Goal: Task Accomplishment & Management: Use online tool/utility

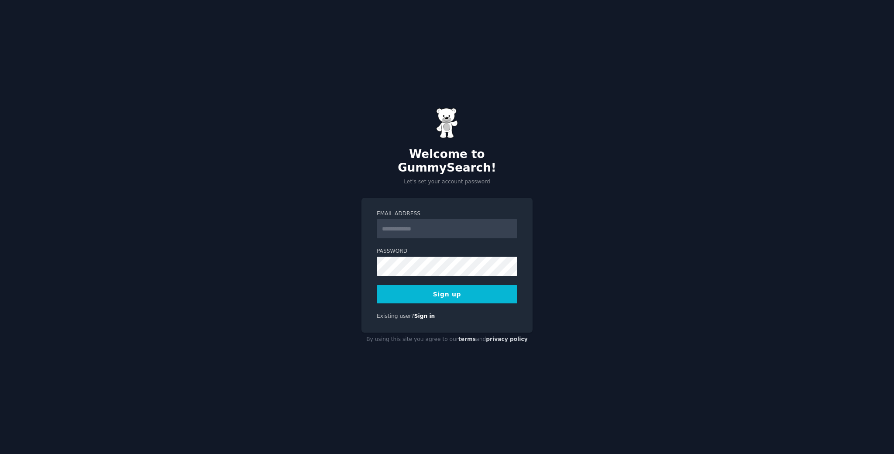
click at [324, 206] on div "Welcome to GummySearch! Let's set your account password Email Address Password …" at bounding box center [447, 227] width 894 height 454
click at [409, 219] on input "Email Address" at bounding box center [447, 228] width 141 height 19
type input "**********"
click at [432, 285] on button "Sign up" at bounding box center [447, 294] width 141 height 18
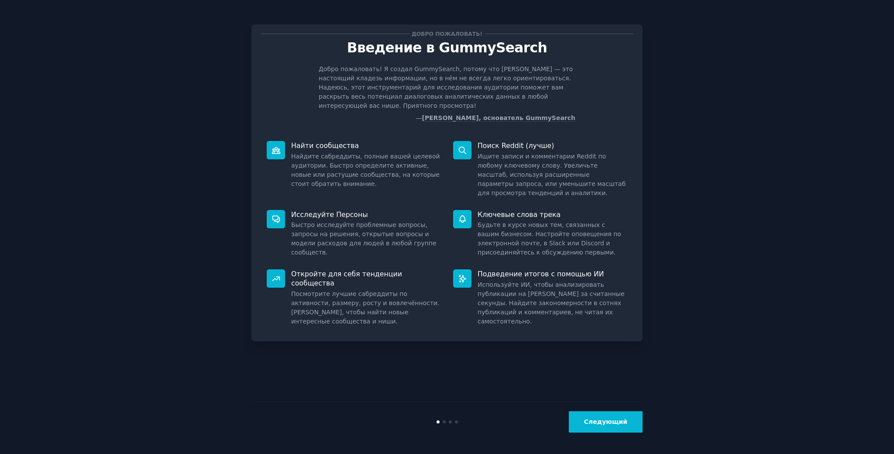
click at [212, 273] on div "Добро пожаловать! Введение в GummySearch Добро пожаловать! Я создал GummySearch…" at bounding box center [447, 227] width 870 height 430
click at [617, 422] on font "Следующий" at bounding box center [605, 421] width 43 height 7
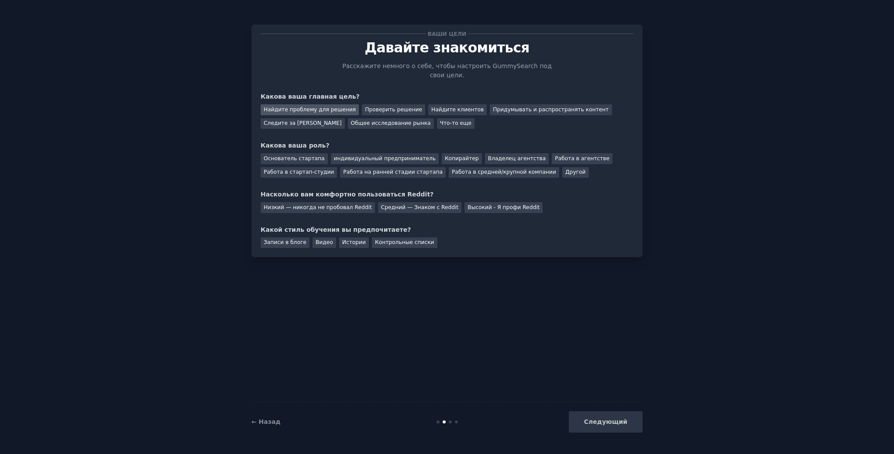
click at [323, 107] on font "Найдите проблему для решения" at bounding box center [310, 110] width 92 height 6
click at [311, 159] on font "Основатель стартапа" at bounding box center [294, 158] width 61 height 6
click at [387, 155] on div "индивидуальный предприниматель" at bounding box center [385, 158] width 108 height 11
click at [314, 159] on font "Основатель стартапа" at bounding box center [294, 158] width 61 height 6
click at [405, 211] on font "Средний — Знаком с Reddit" at bounding box center [420, 207] width 78 height 6
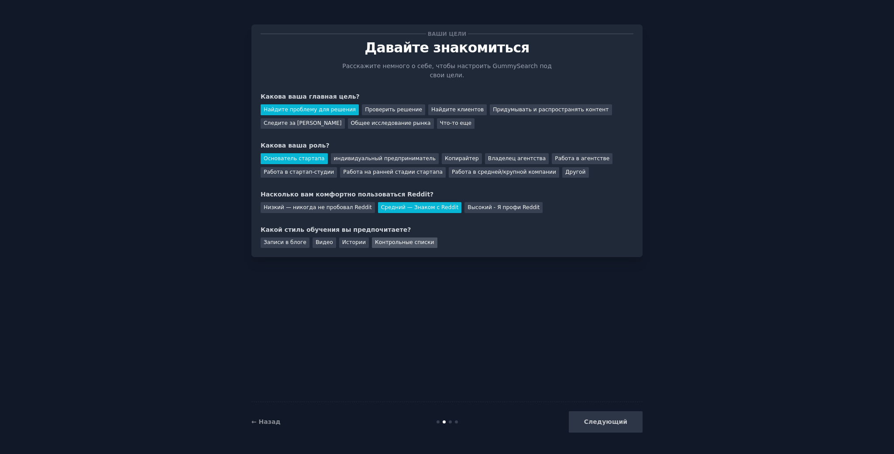
click at [383, 244] on font "Контрольные списки" at bounding box center [404, 242] width 59 height 6
click at [603, 418] on font "Следующий" at bounding box center [605, 421] width 43 height 7
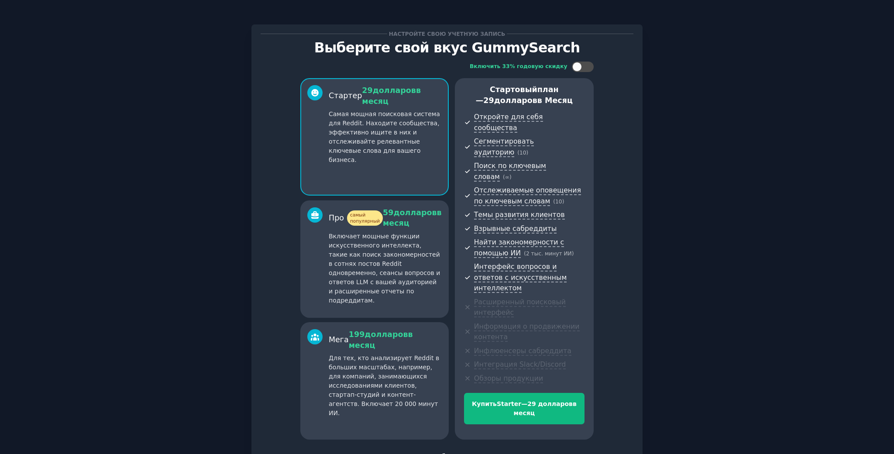
click at [455, 453] on font "Продолжить на бесплатном уровне" at bounding box center [447, 456] width 127 height 7
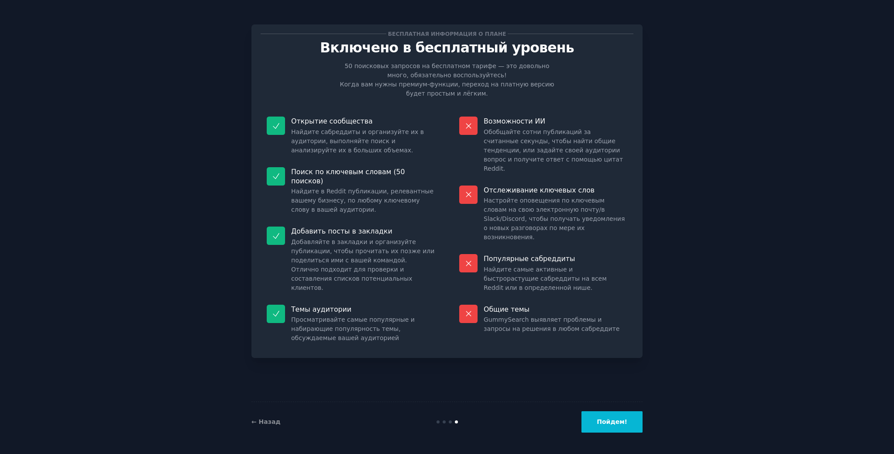
click at [619, 421] on font "Пойдем!" at bounding box center [612, 421] width 31 height 7
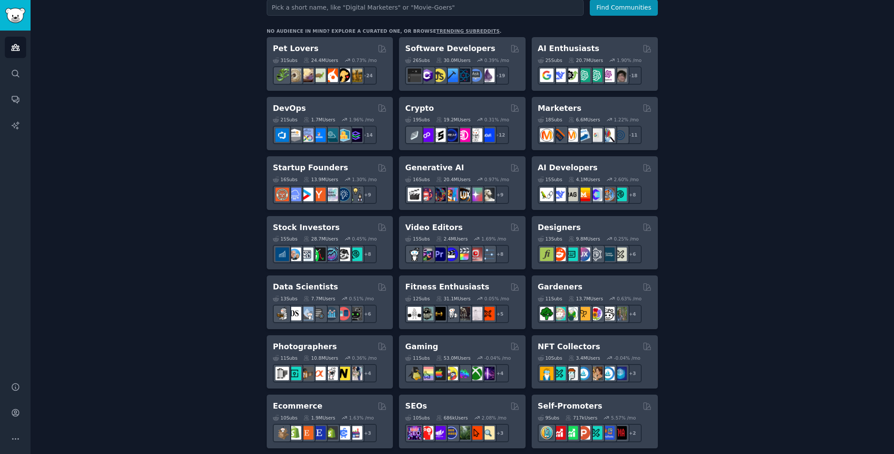
scroll to position [113, 0]
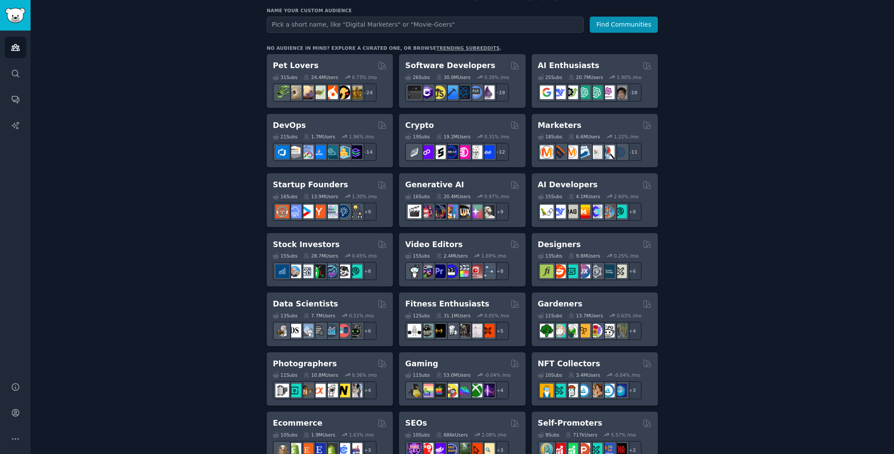
click at [206, 196] on div "Create your first audience An audience is a collection of subreddits you can se…" at bounding box center [462, 417] width 839 height 951
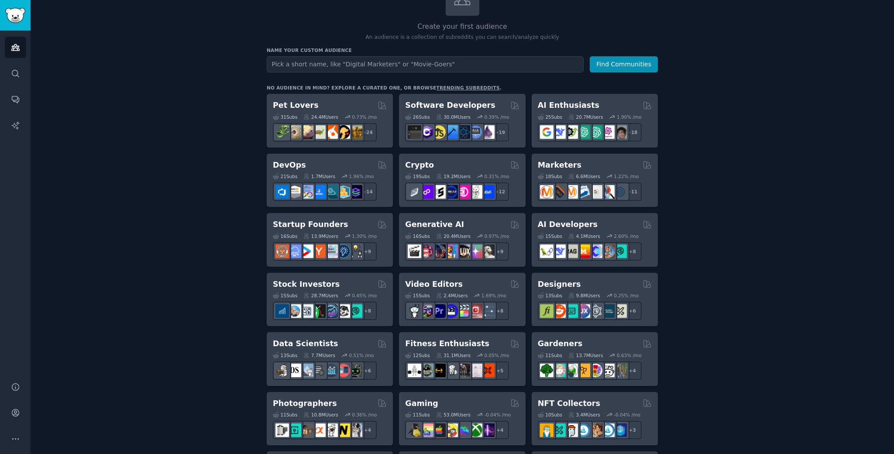
scroll to position [0, 0]
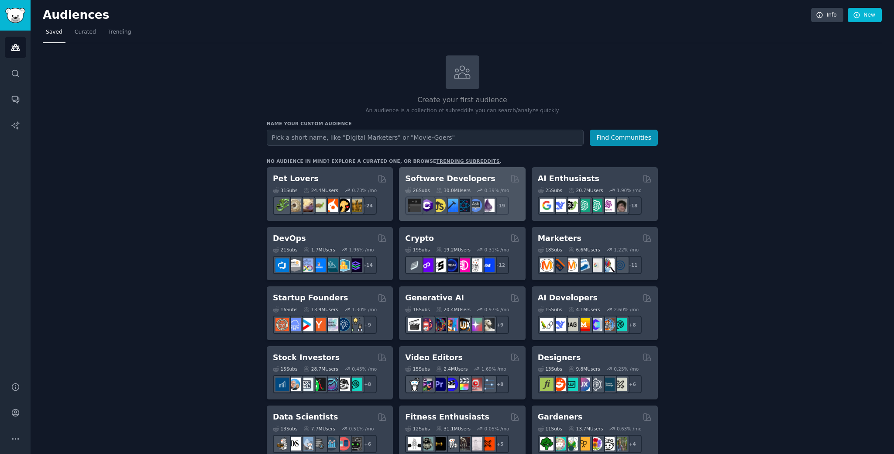
click at [437, 177] on h2 "Software Developers" at bounding box center [450, 178] width 90 height 11
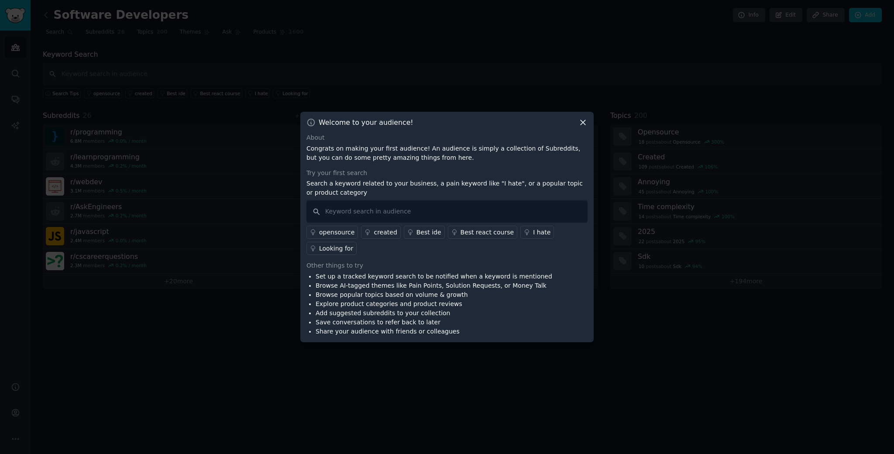
click at [525, 227] on link "I hate" at bounding box center [538, 232] width 34 height 13
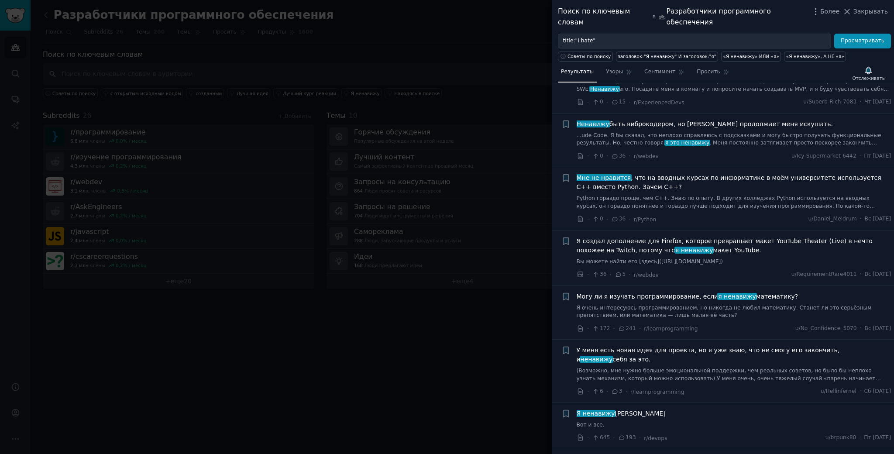
scroll to position [140, 0]
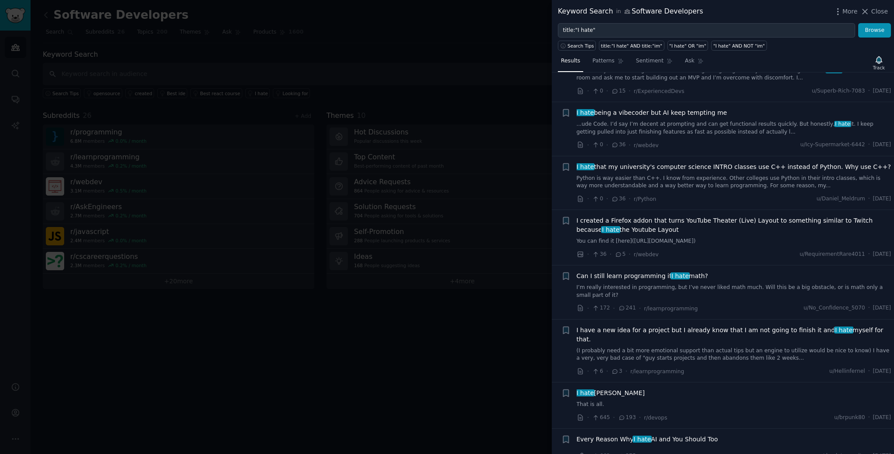
click at [412, 42] on div at bounding box center [447, 227] width 894 height 454
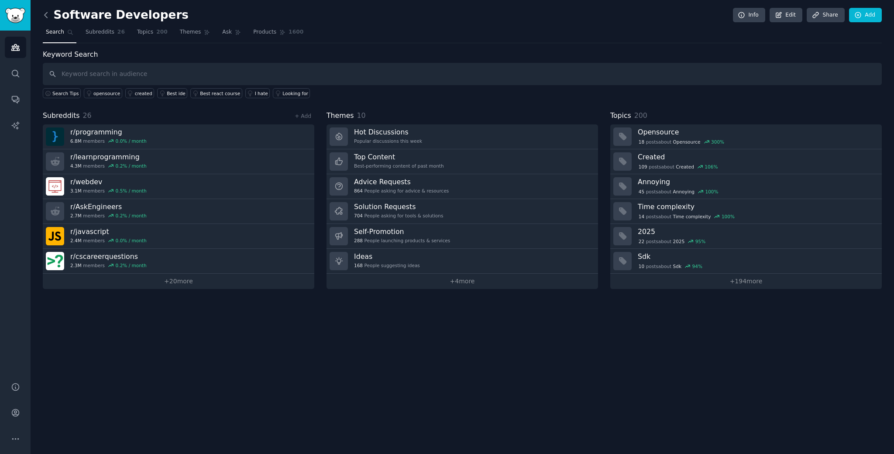
click at [45, 12] on icon at bounding box center [45, 14] width 9 height 9
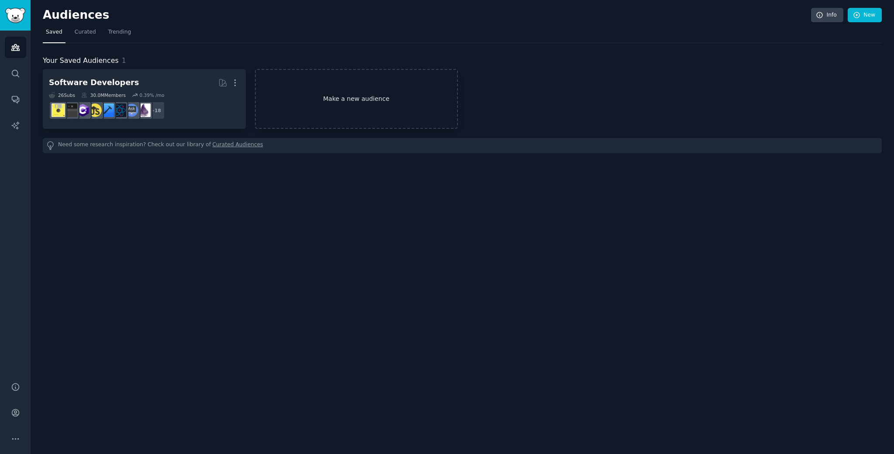
click at [343, 111] on link "Make a new audience" at bounding box center [356, 99] width 203 height 60
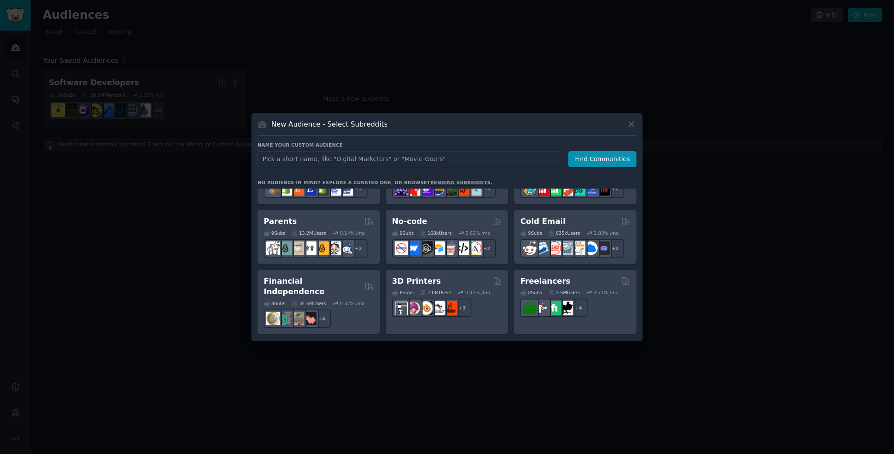
scroll to position [313, 0]
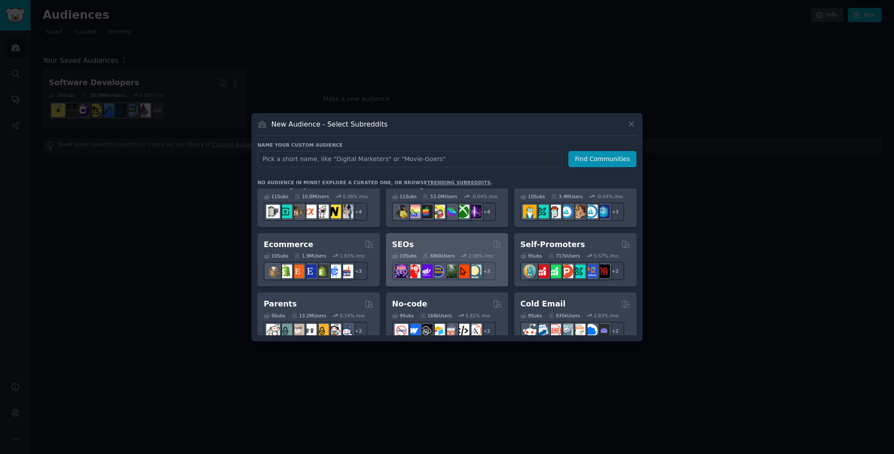
click at [435, 241] on div "SEOs" at bounding box center [447, 244] width 110 height 11
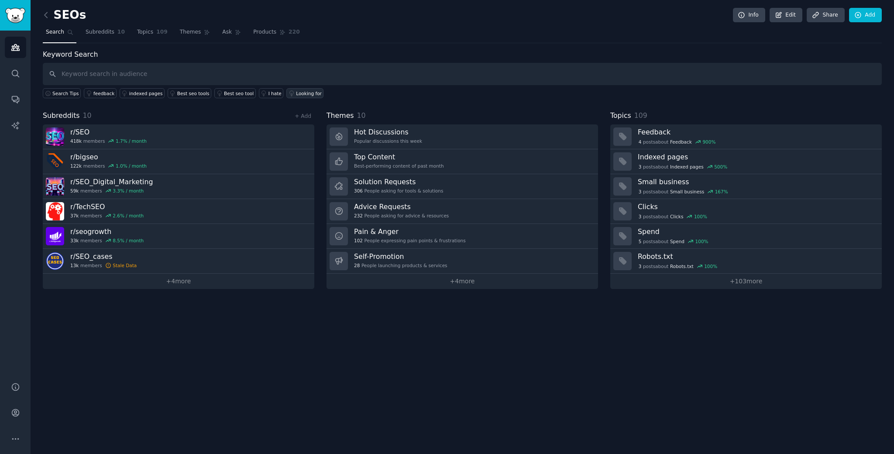
click at [293, 97] on link "Looking for" at bounding box center [305, 93] width 37 height 10
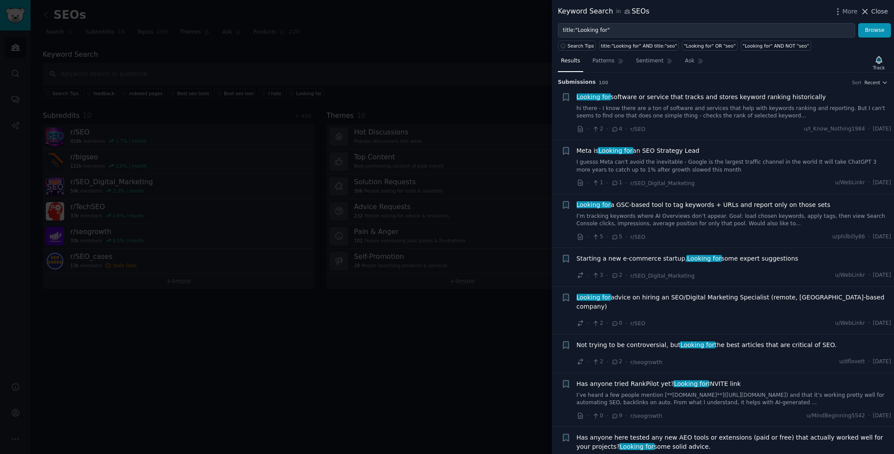
click at [882, 14] on span "Close" at bounding box center [880, 11] width 17 height 9
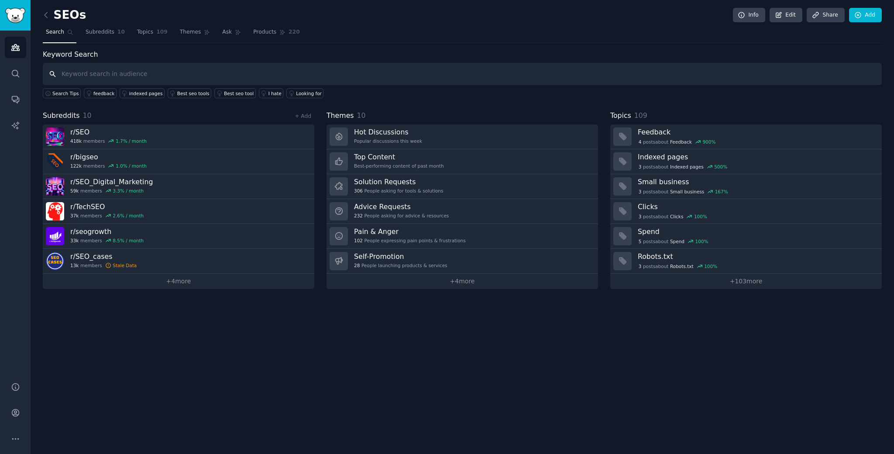
click at [105, 69] on input "text" at bounding box center [462, 74] width 839 height 22
type input "instagram"
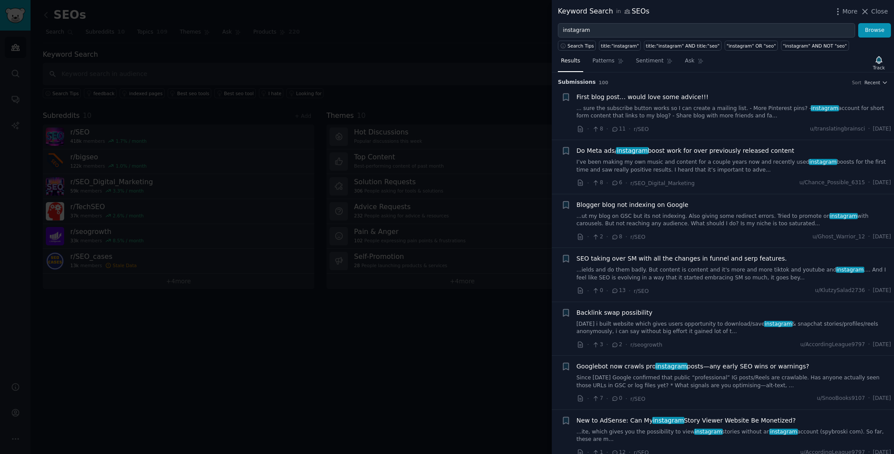
click at [241, 80] on div at bounding box center [447, 227] width 894 height 454
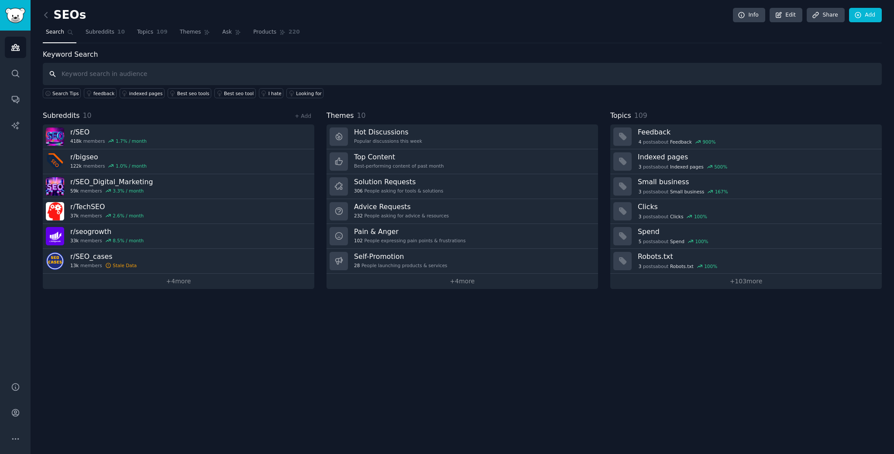
click at [256, 69] on input "text" at bounding box center [462, 74] width 839 height 22
type input "instagram api"
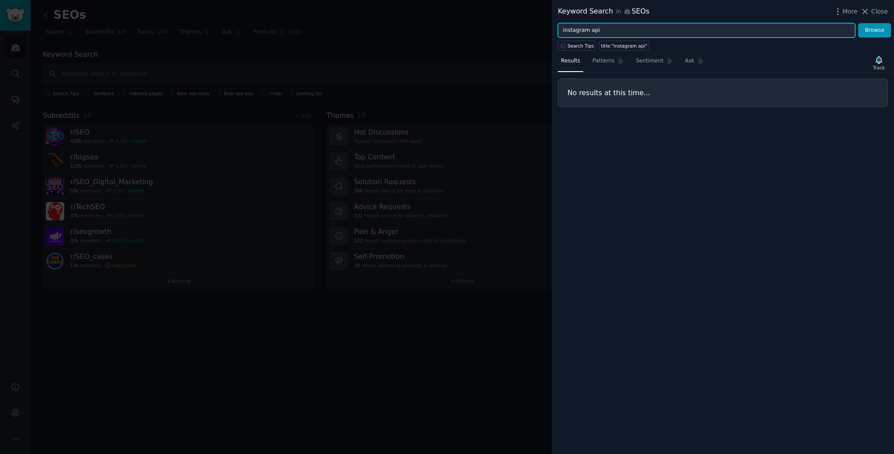
click at [618, 28] on input "instagram api" at bounding box center [706, 30] width 297 height 15
click at [339, 48] on div at bounding box center [447, 227] width 894 height 454
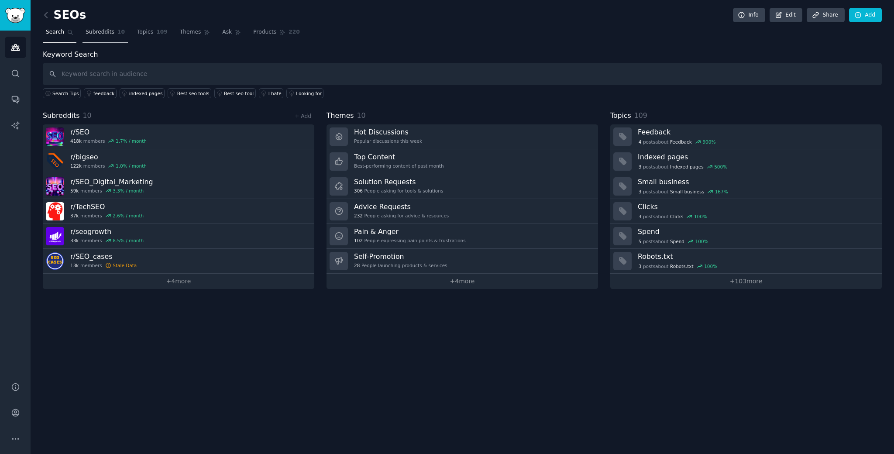
click at [101, 30] on span "Subreddits" at bounding box center [100, 32] width 29 height 8
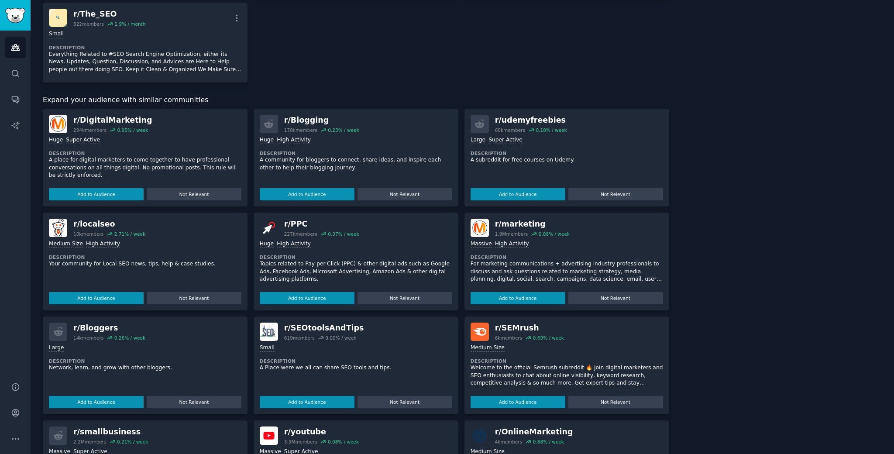
scroll to position [320, 0]
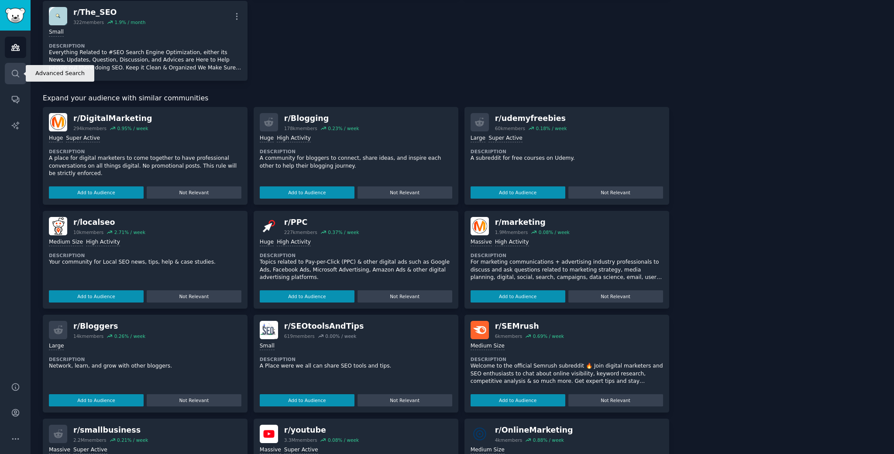
click at [16, 76] on icon "Sidebar" at bounding box center [15, 73] width 9 height 9
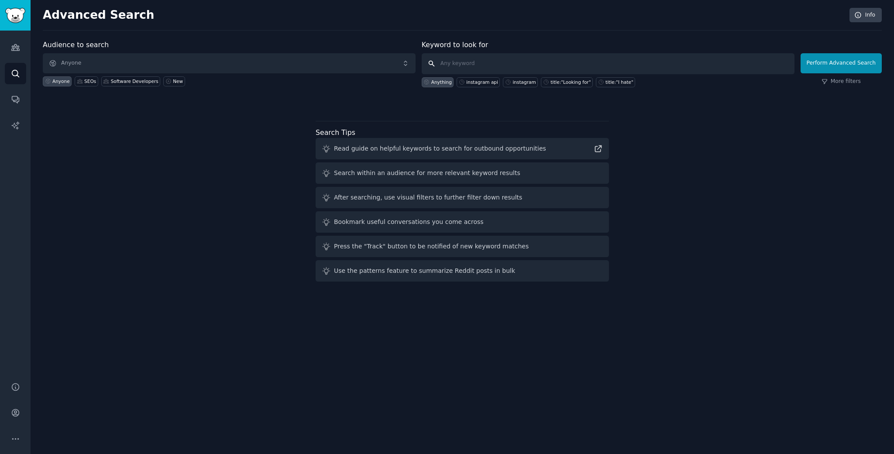
click at [473, 62] on input "text" at bounding box center [608, 63] width 373 height 21
paste input "instagram api"
type input "instagram api"
click at [843, 62] on button "Perform Advanced Search" at bounding box center [841, 63] width 81 height 20
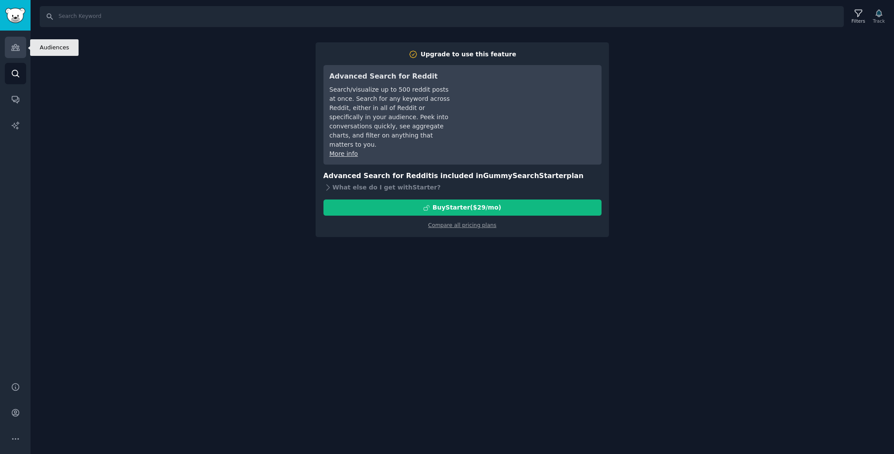
click at [20, 44] on link "Audiences" at bounding box center [15, 47] width 21 height 21
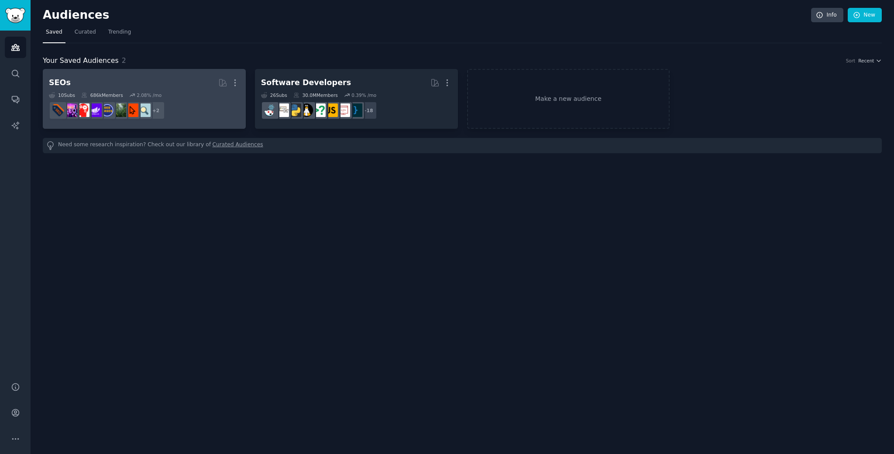
click at [156, 88] on h2 "SEOs More" at bounding box center [144, 82] width 191 height 15
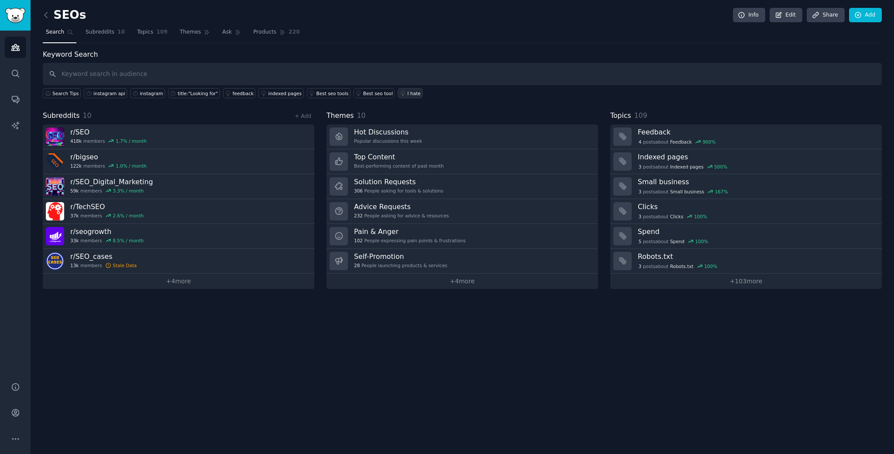
click at [408, 91] on div "I hate" at bounding box center [414, 93] width 13 height 6
